Goal: Navigation & Orientation: Find specific page/section

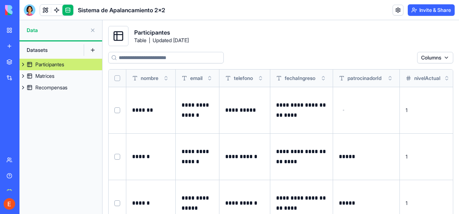
click at [43, 52] on div "Datasets" at bounding box center [52, 50] width 58 height 12
click at [91, 51] on button at bounding box center [93, 50] width 12 height 12
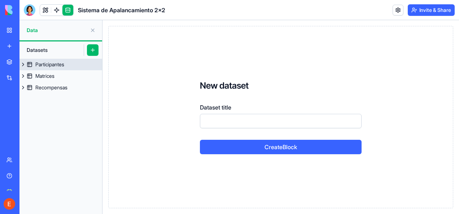
click at [43, 66] on div "Participantes" at bounding box center [49, 64] width 29 height 7
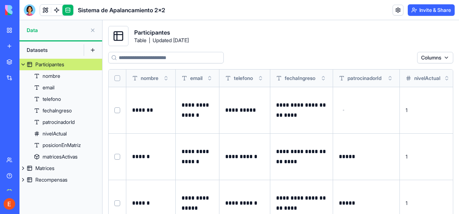
click at [23, 62] on button at bounding box center [22, 65] width 7 height 12
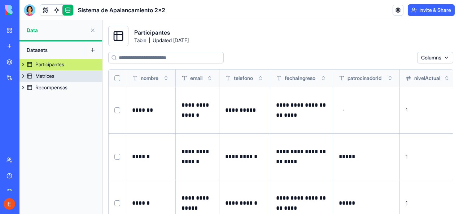
click at [23, 77] on button at bounding box center [22, 76] width 7 height 12
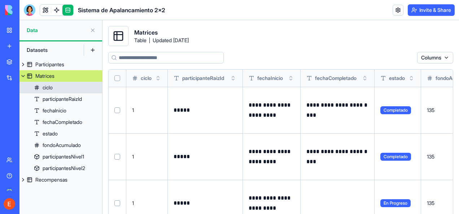
click at [45, 87] on div "ciclo" at bounding box center [48, 87] width 10 height 7
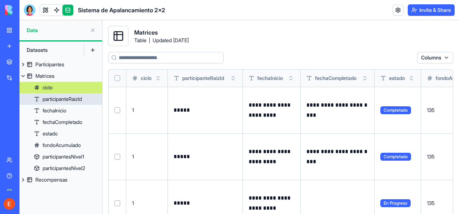
click at [56, 99] on div "participanteRaizId" at bounding box center [62, 99] width 39 height 7
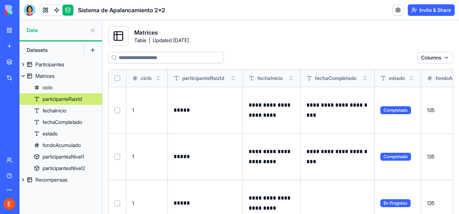
click at [29, 51] on div "Datasets" at bounding box center [52, 50] width 58 height 12
click at [92, 52] on button at bounding box center [93, 50] width 12 height 12
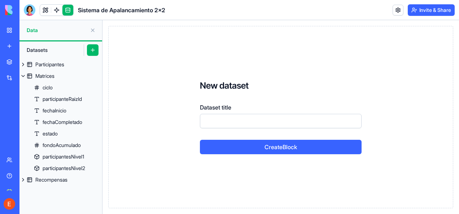
click at [91, 29] on button at bounding box center [93, 31] width 12 height 12
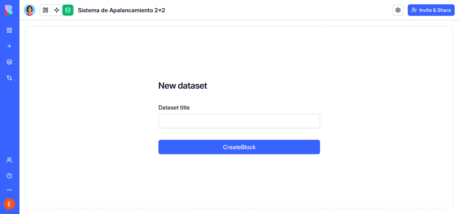
click at [27, 109] on div "Sistema de Apalancamiento 2x2" at bounding box center [16, 112] width 20 height 7
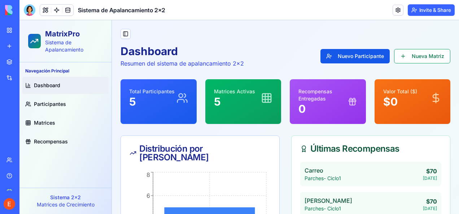
click at [47, 86] on span "Dashboard" at bounding box center [47, 85] width 26 height 7
click at [45, 102] on span "Participantes" at bounding box center [50, 104] width 32 height 7
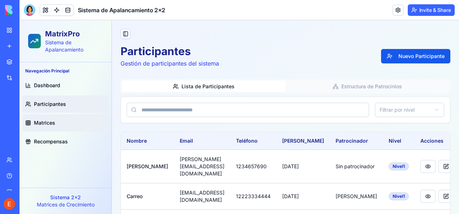
click at [46, 125] on span "Matrices" at bounding box center [44, 123] width 21 height 7
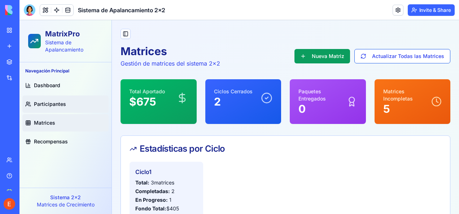
click at [49, 104] on span "Participantes" at bounding box center [50, 104] width 32 height 7
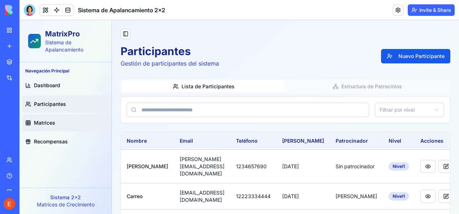
click at [43, 121] on span "Matrices" at bounding box center [44, 123] width 21 height 7
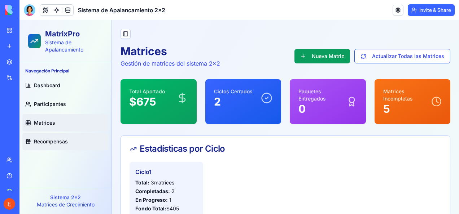
click at [48, 142] on span "Recompensas" at bounding box center [51, 141] width 34 height 7
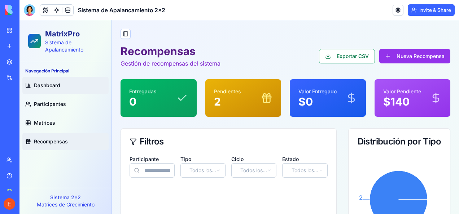
click at [37, 83] on span "Dashboard" at bounding box center [47, 85] width 26 height 7
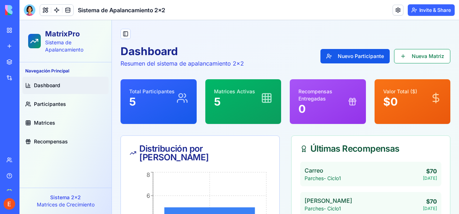
scroll to position [36, 0]
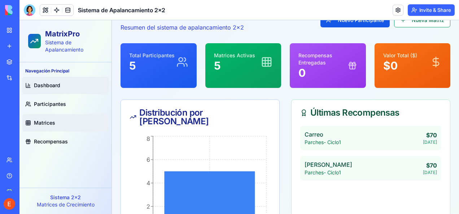
click at [45, 122] on span "Matrices" at bounding box center [44, 123] width 21 height 7
